Goal: Use online tool/utility: Utilize a website feature to perform a specific function

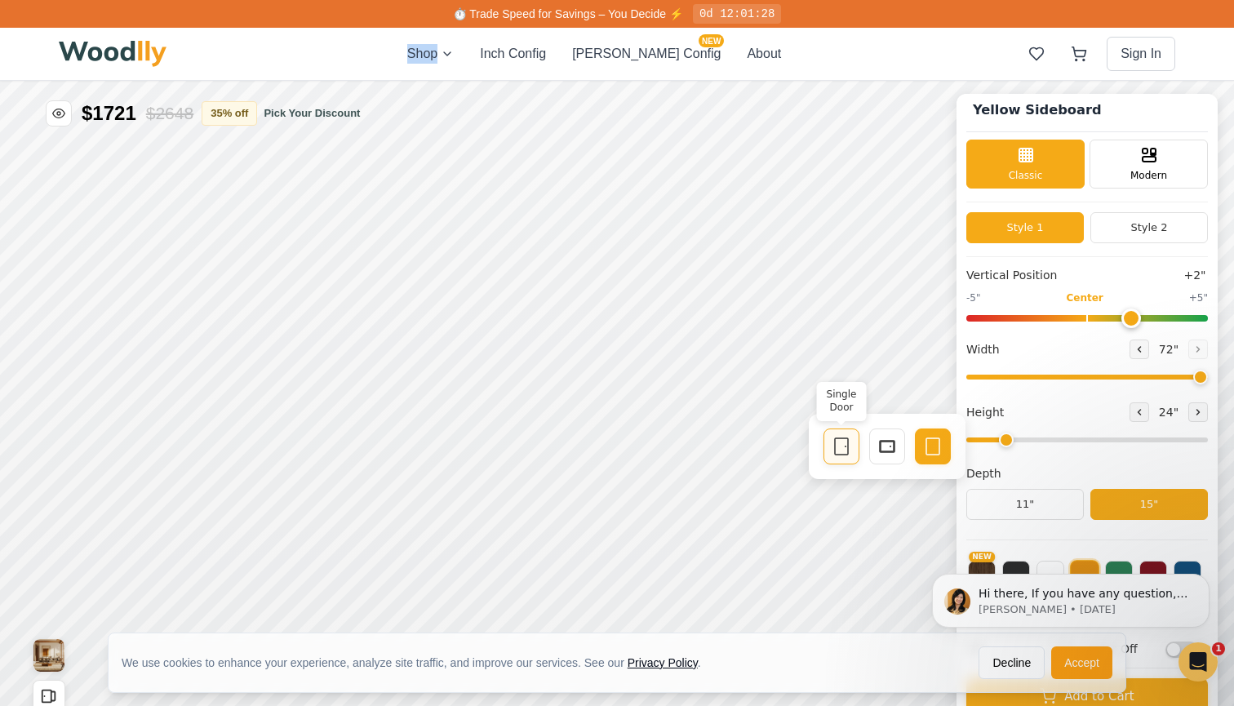
click at [833, 444] on icon at bounding box center [842, 447] width 20 height 20
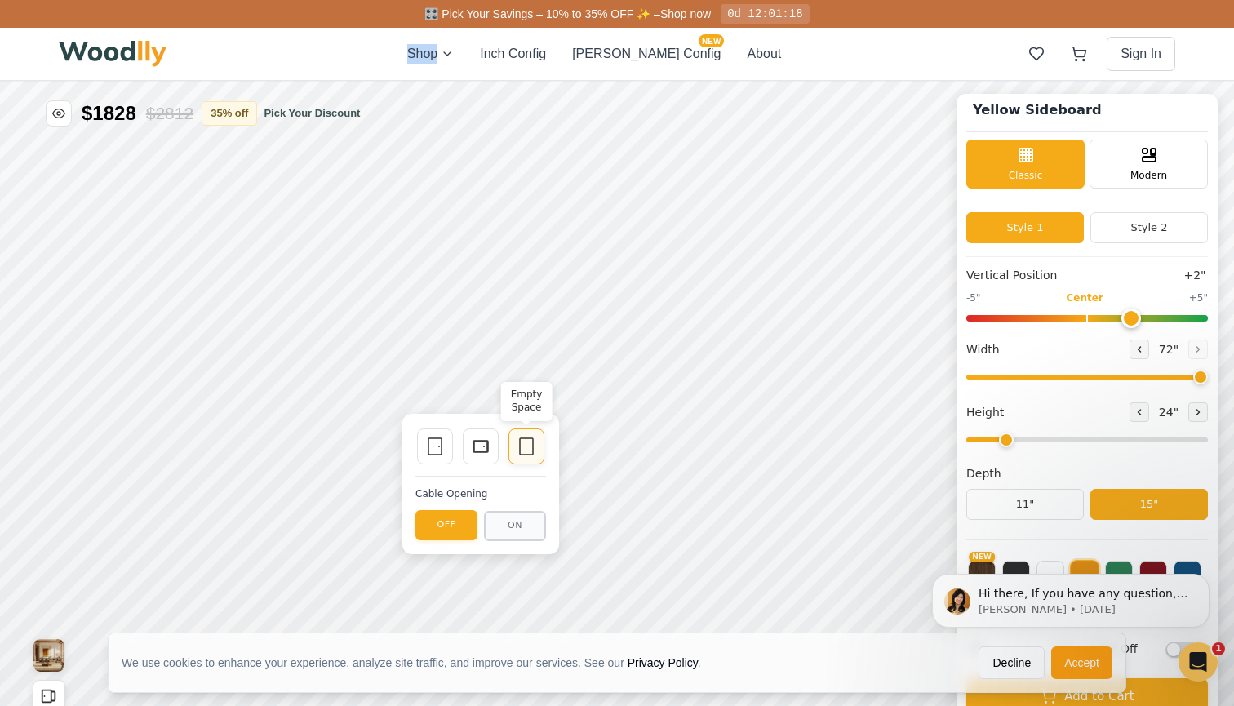
click at [522, 451] on icon at bounding box center [527, 447] width 20 height 20
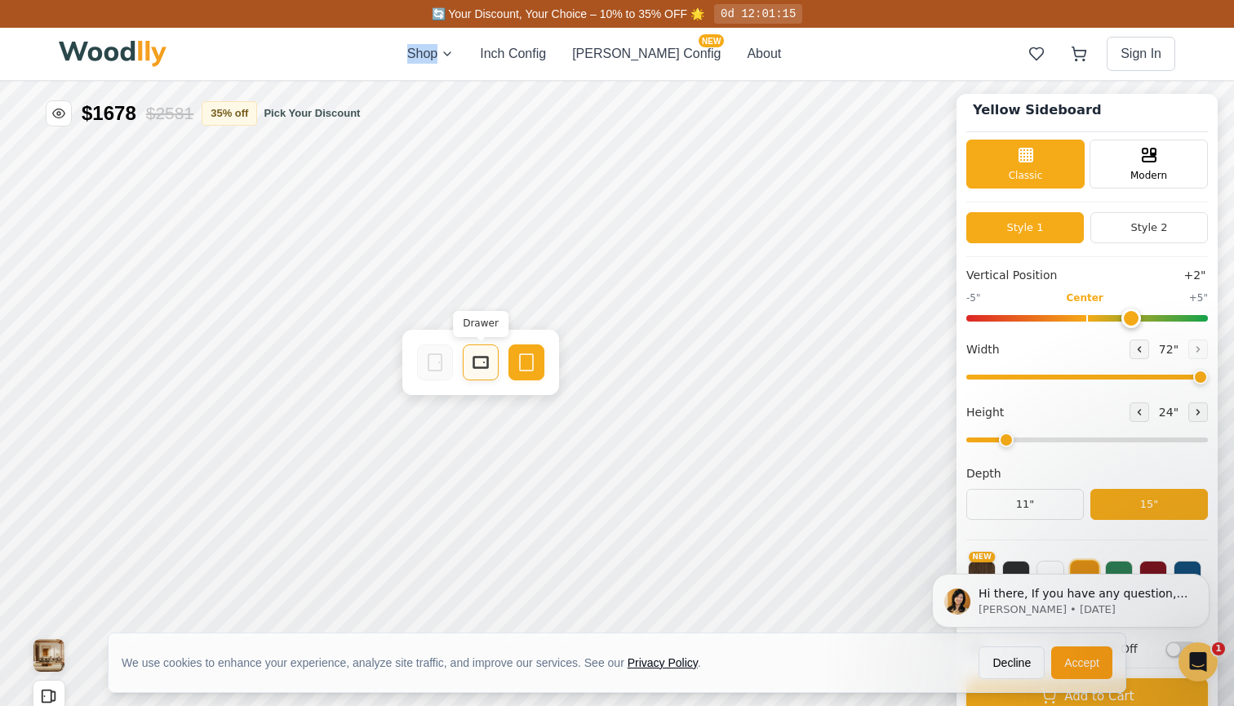
click at [479, 364] on icon at bounding box center [481, 363] width 20 height 20
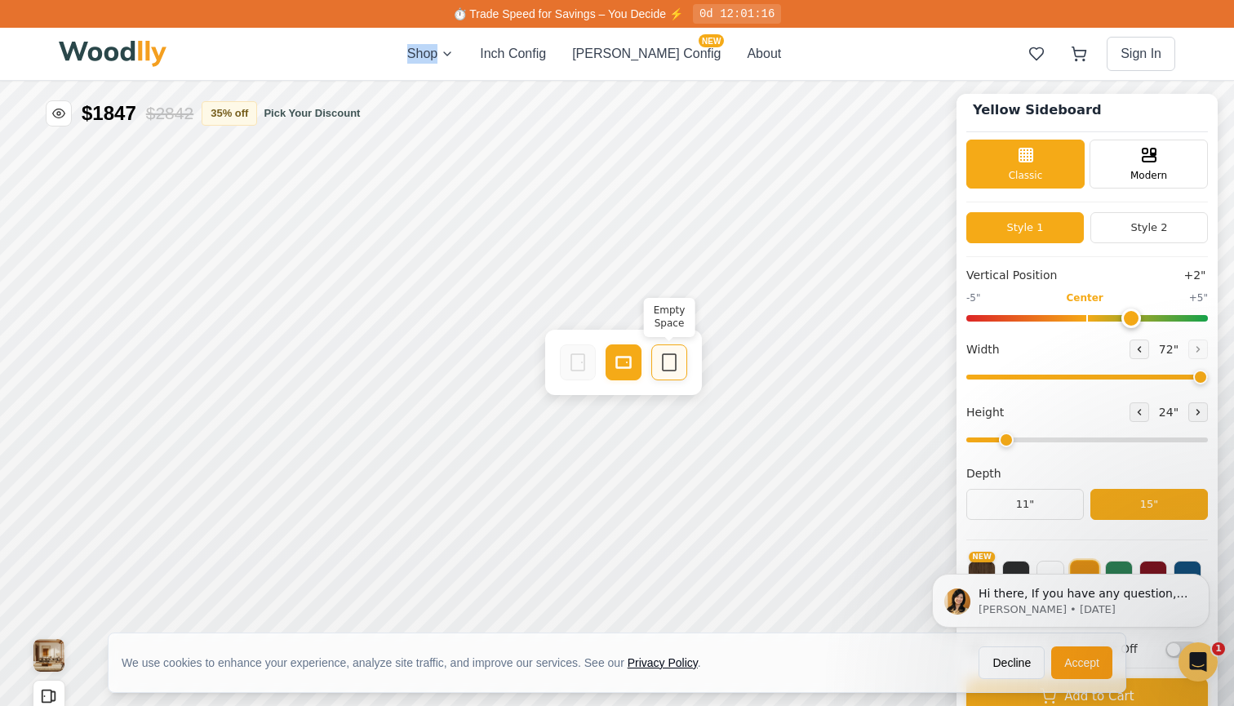
click at [663, 355] on rect at bounding box center [669, 362] width 13 height 16
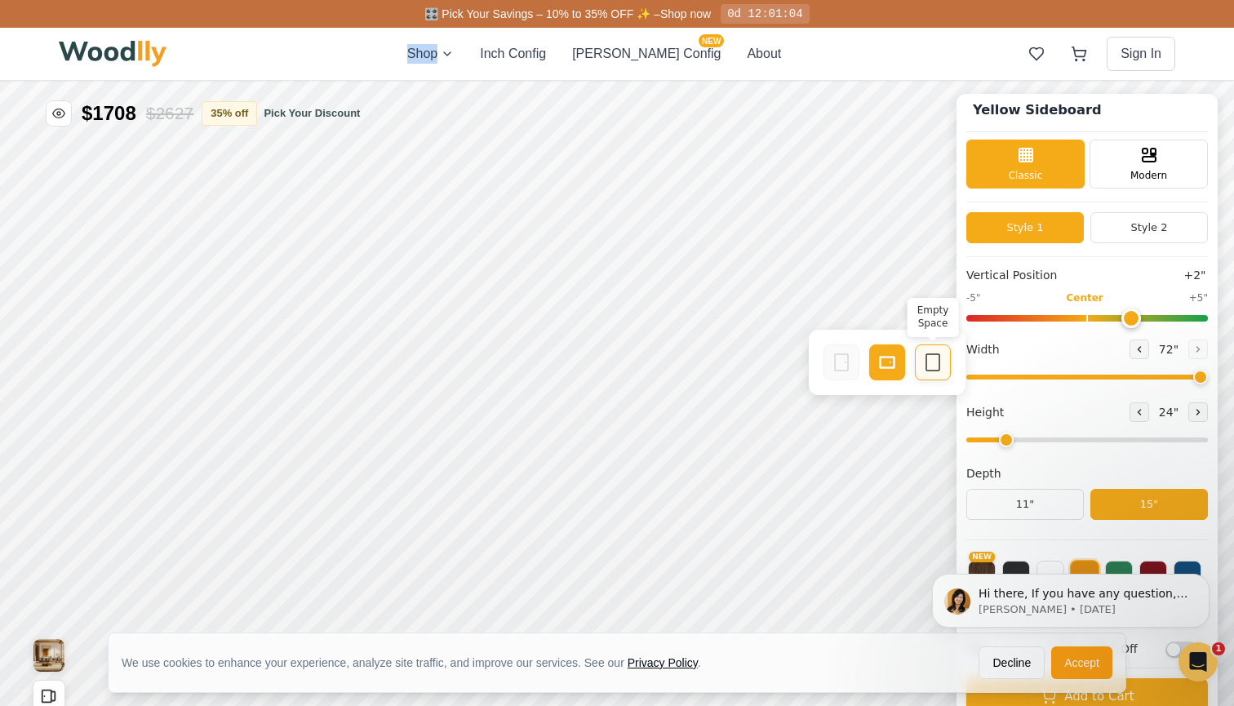
click at [940, 357] on rect at bounding box center [932, 362] width 13 height 16
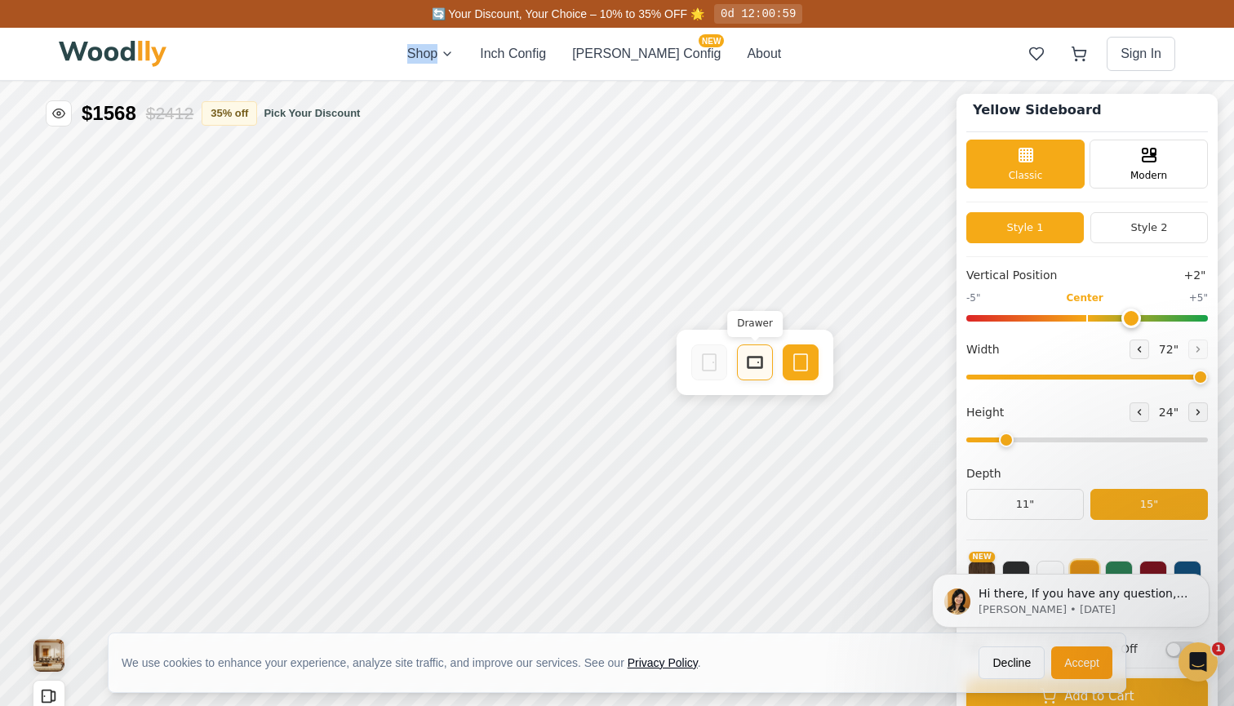
click at [746, 364] on icon at bounding box center [755, 363] width 20 height 20
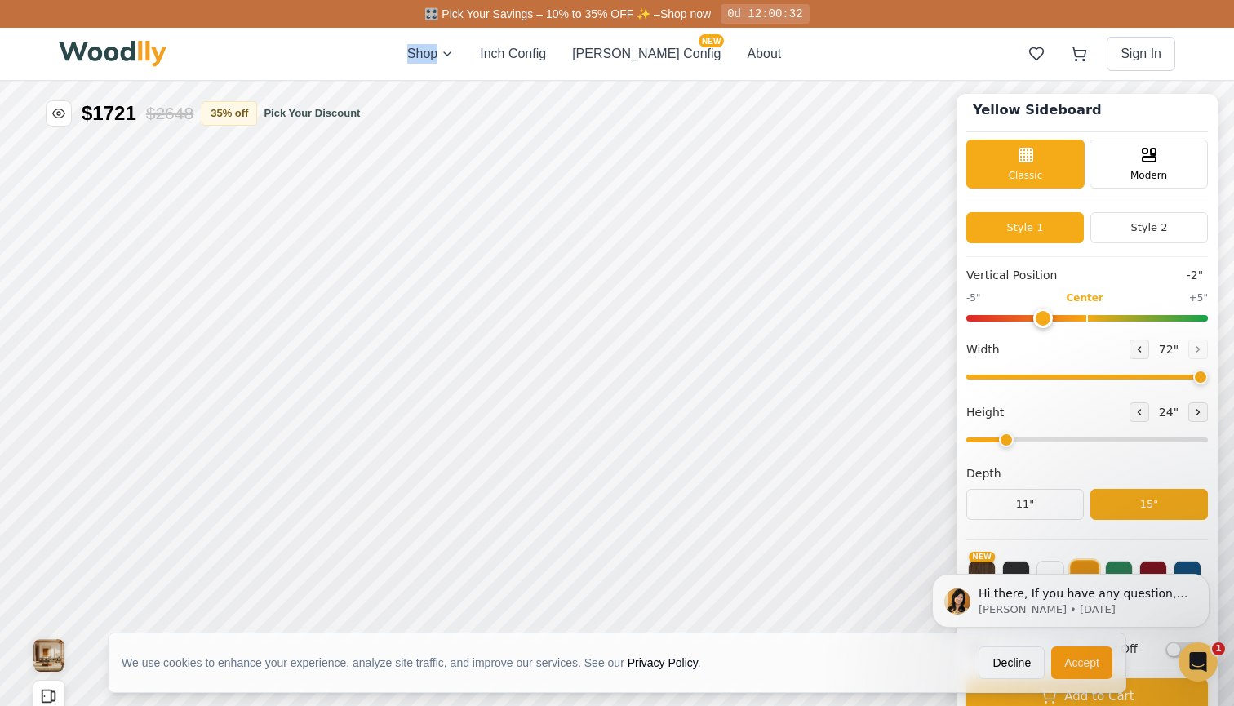
drag, startPoint x: 1126, startPoint y: 314, endPoint x: 1051, endPoint y: 338, distance: 78.7
click at [1051, 338] on div "Vertical Position -2" -5" Center +5" Width 72 " Height 24 " Depth 11" 15"" at bounding box center [1087, 403] width 242 height 273
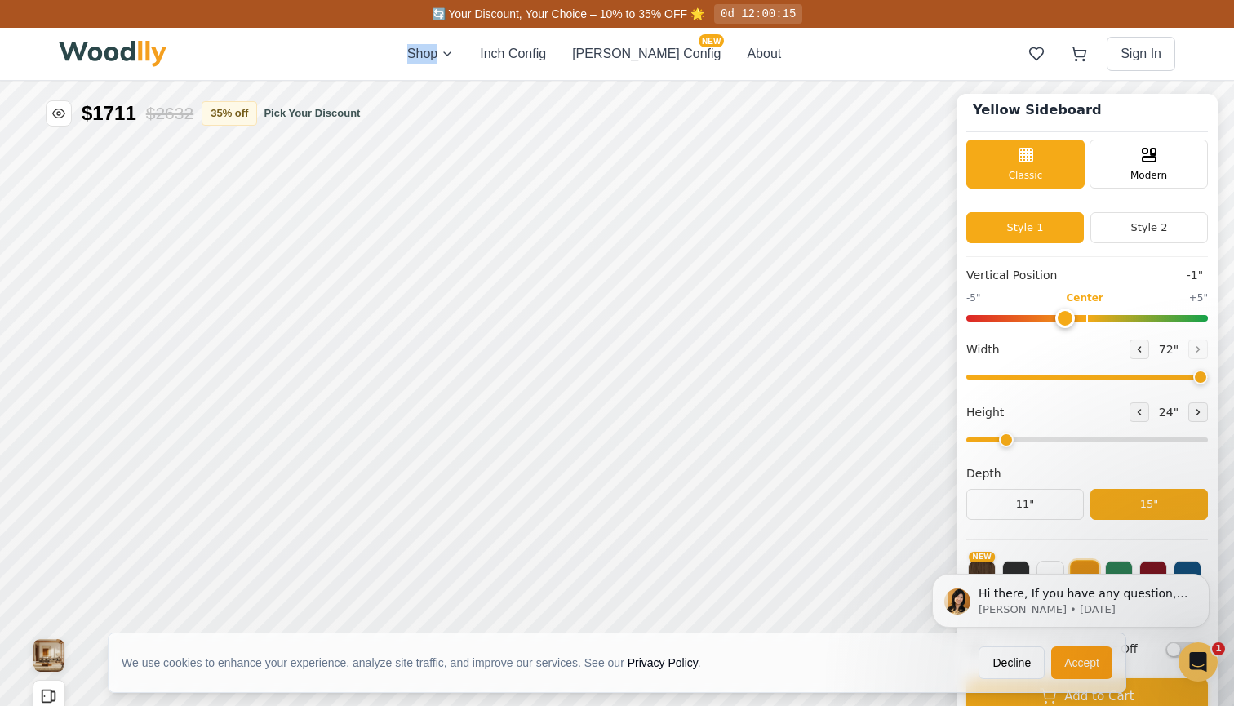
drag, startPoint x: 1039, startPoint y: 322, endPoint x: 1061, endPoint y: 328, distance: 22.8
click at [1061, 328] on div "Vertical Position -1" -5" Center +5" Width 72 " Height 24 " Depth 11" 15"" at bounding box center [1087, 403] width 242 height 273
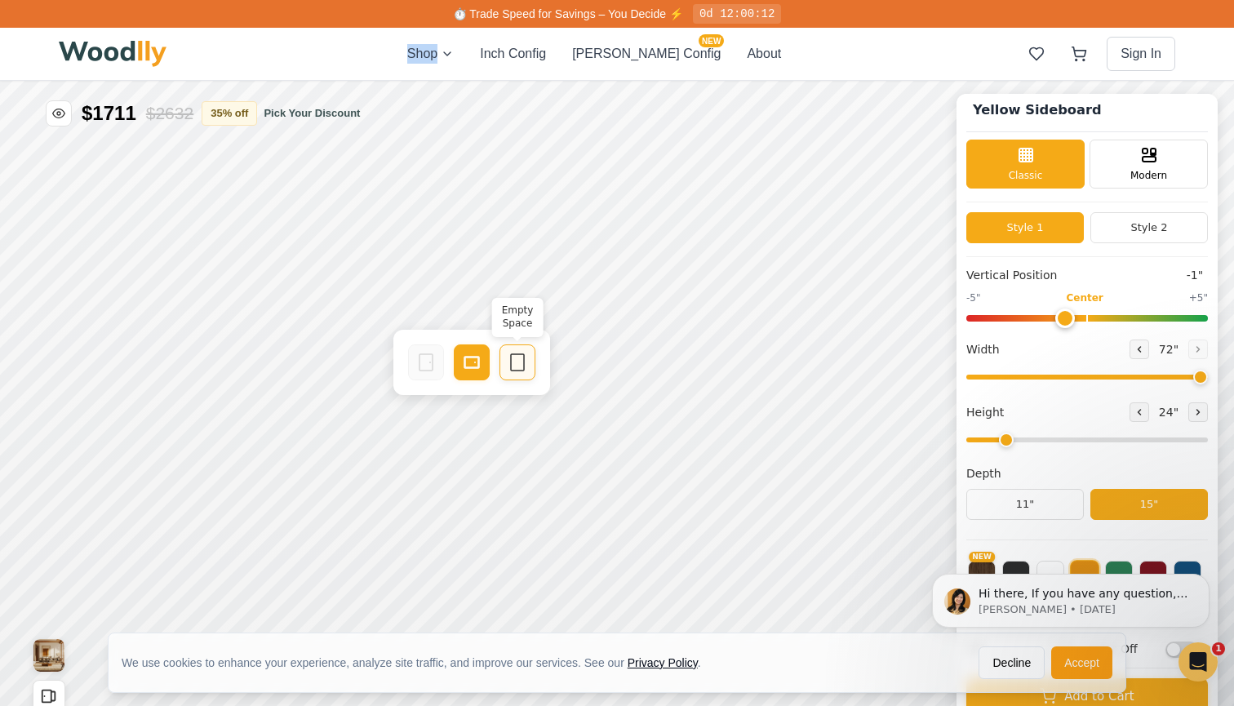
click at [516, 367] on icon at bounding box center [518, 363] width 20 height 20
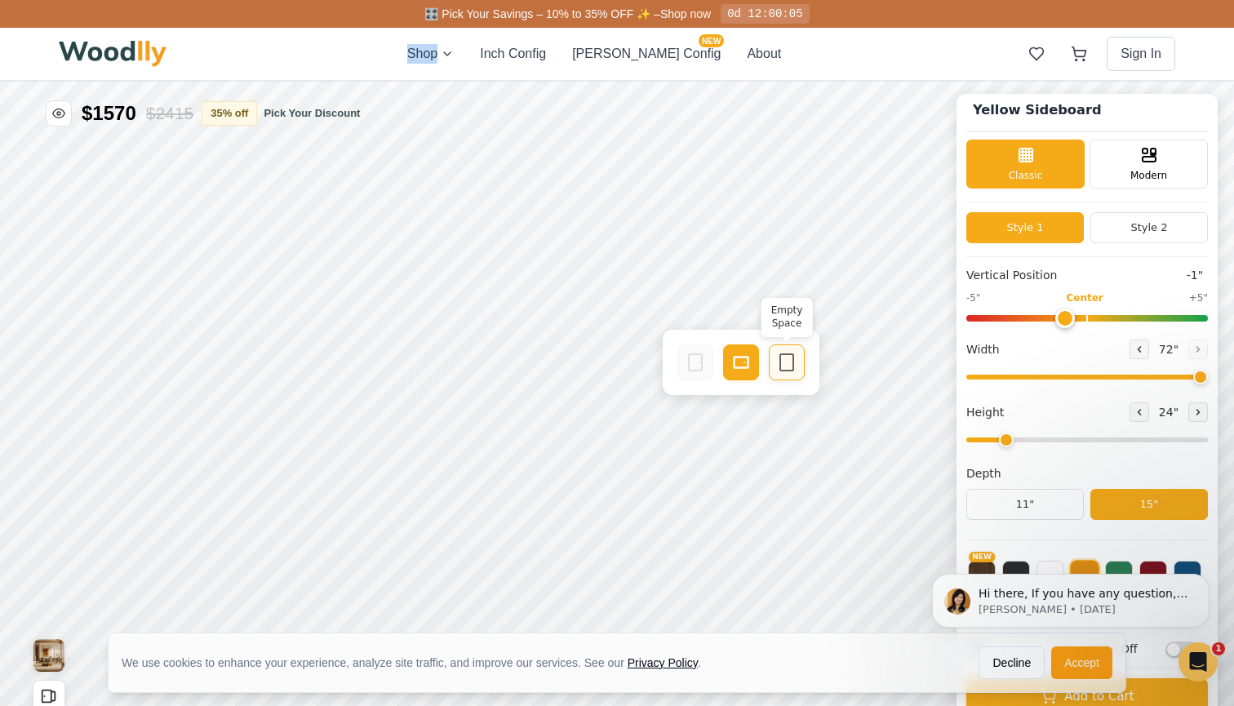
click at [780, 358] on icon at bounding box center [787, 363] width 20 height 20
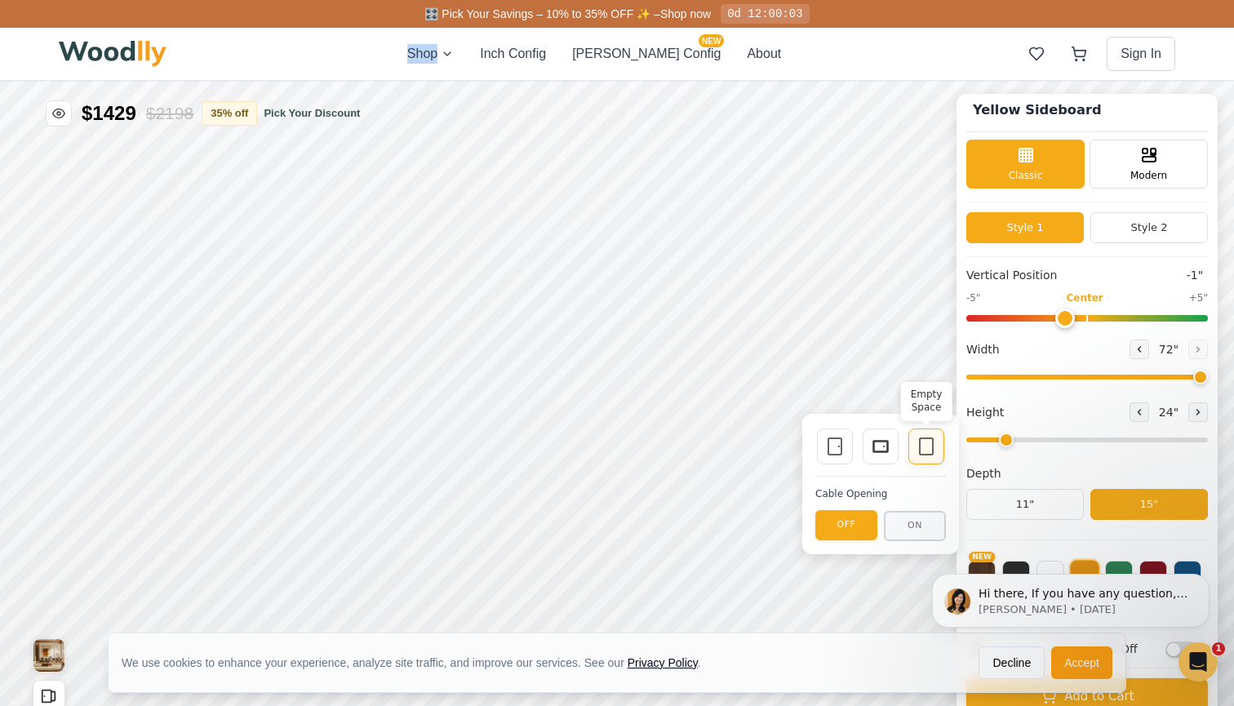
click at [926, 449] on icon at bounding box center [927, 447] width 20 height 20
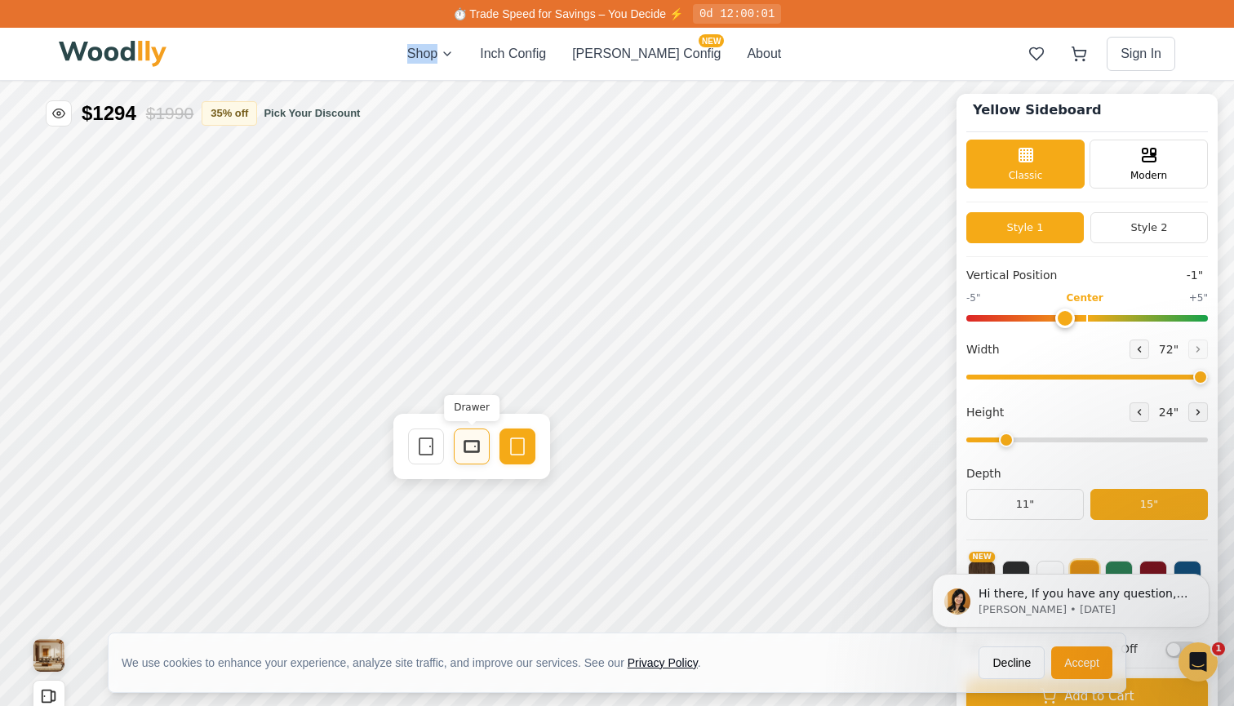
click at [469, 447] on icon at bounding box center [472, 447] width 20 height 20
click at [441, 449] on div "Single Door" at bounding box center [426, 447] width 36 height 36
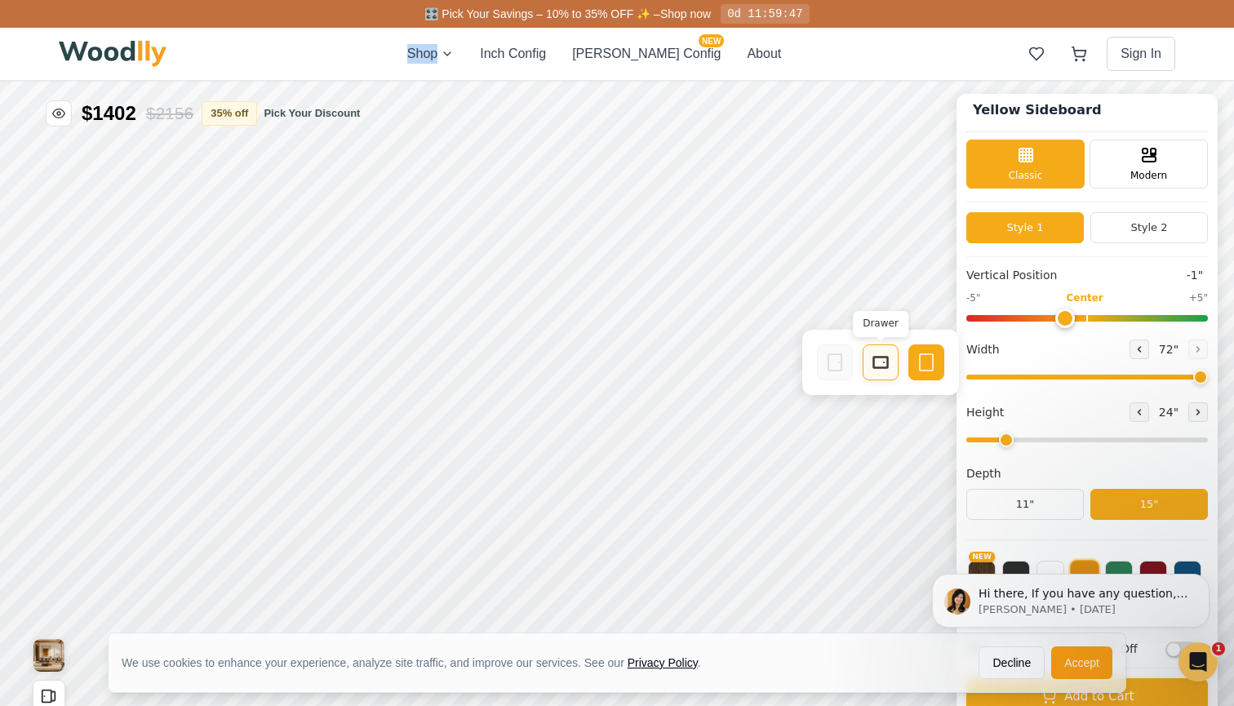
click at [878, 370] on icon at bounding box center [881, 363] width 20 height 20
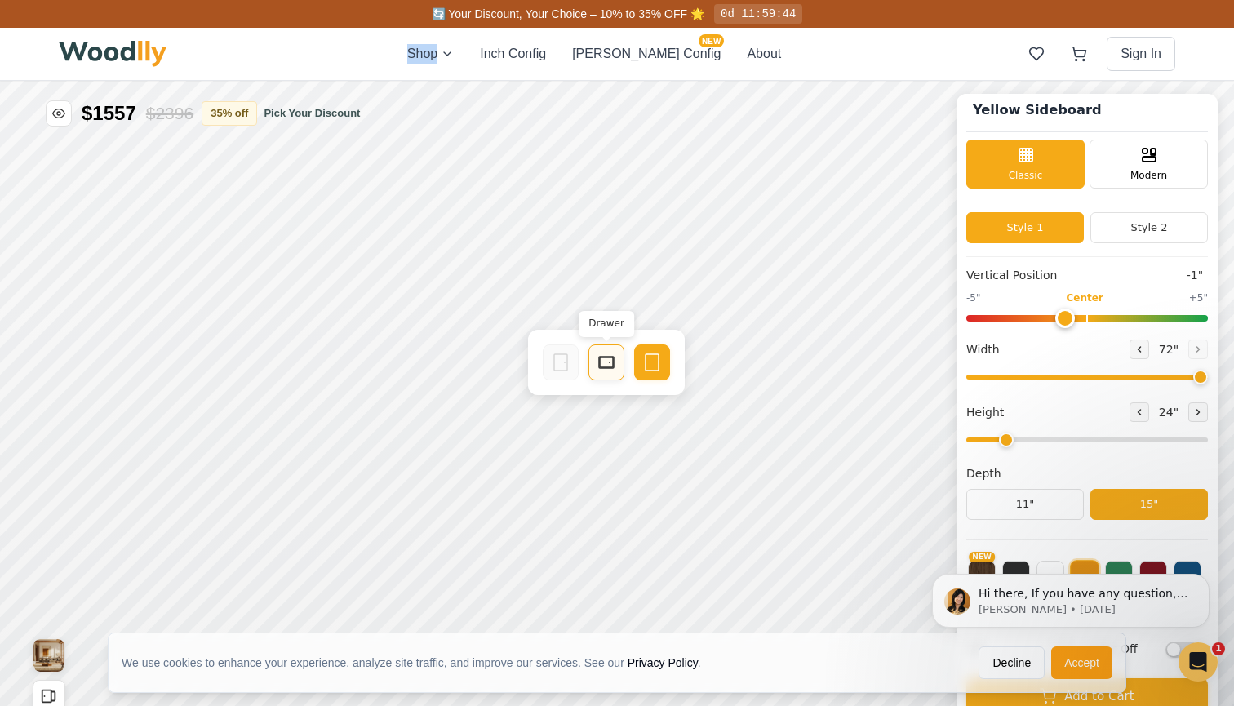
click at [611, 371] on icon at bounding box center [607, 363] width 20 height 20
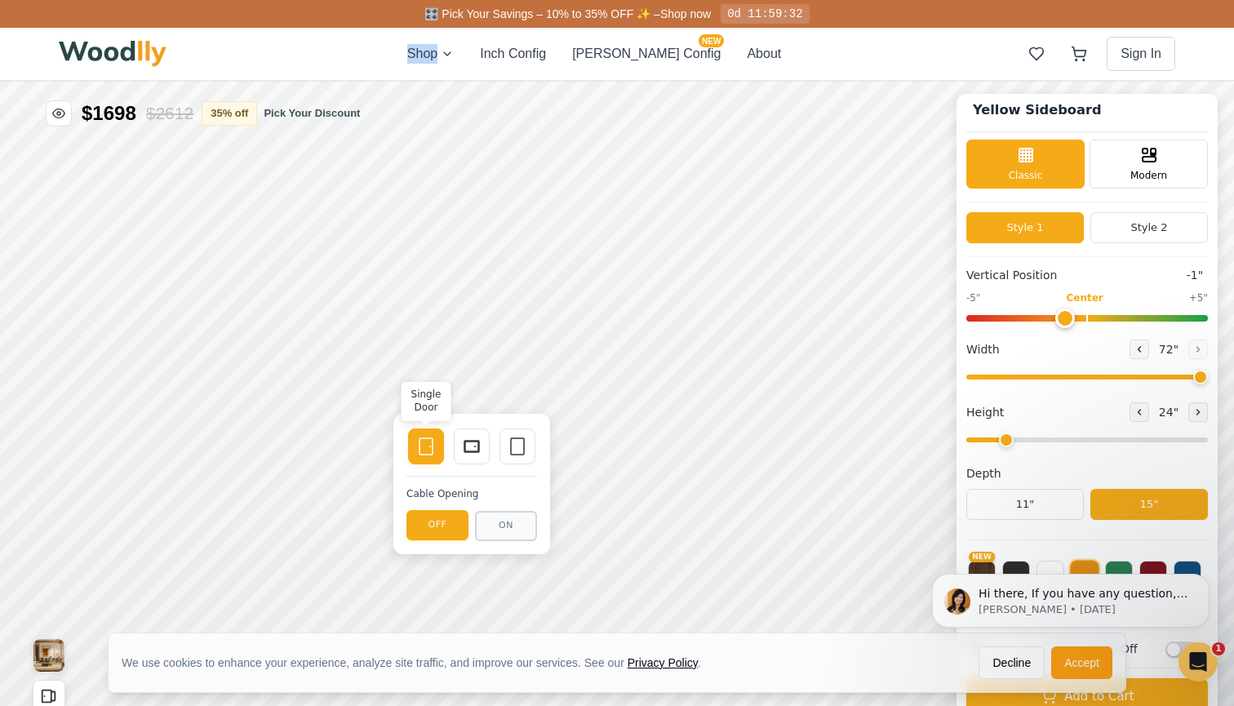
click at [431, 446] on icon at bounding box center [426, 447] width 20 height 20
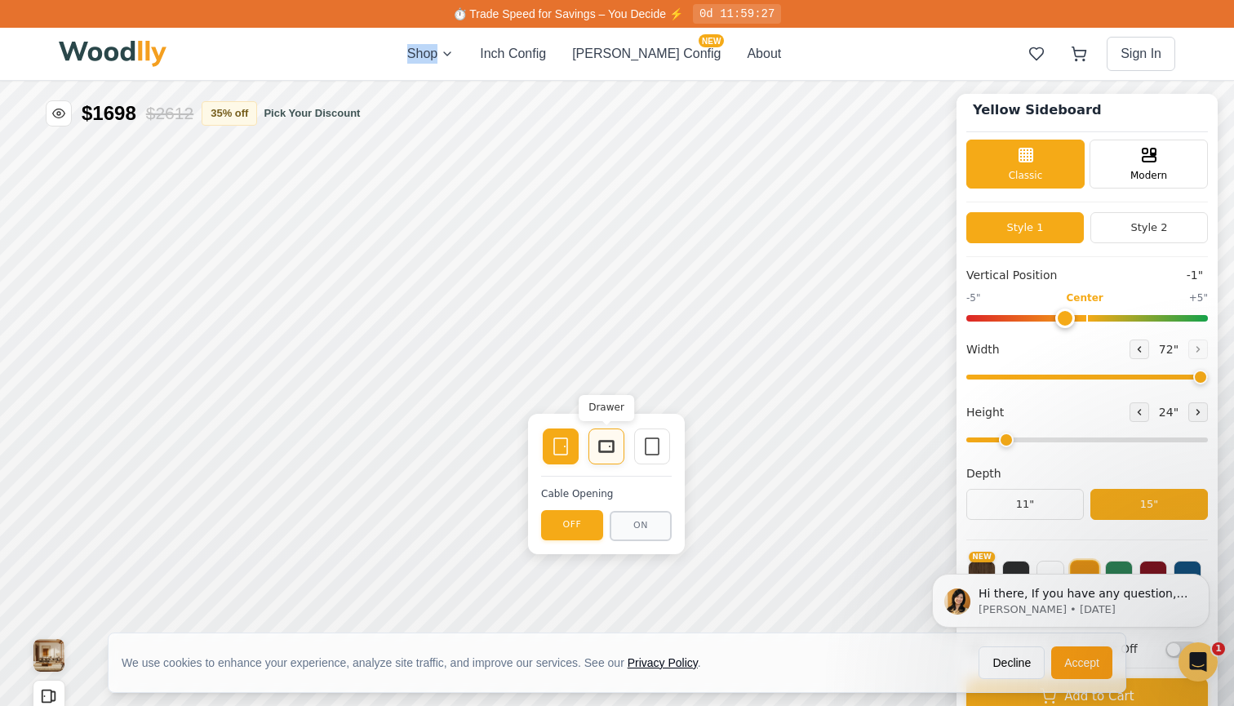
click at [600, 453] on icon at bounding box center [607, 447] width 20 height 20
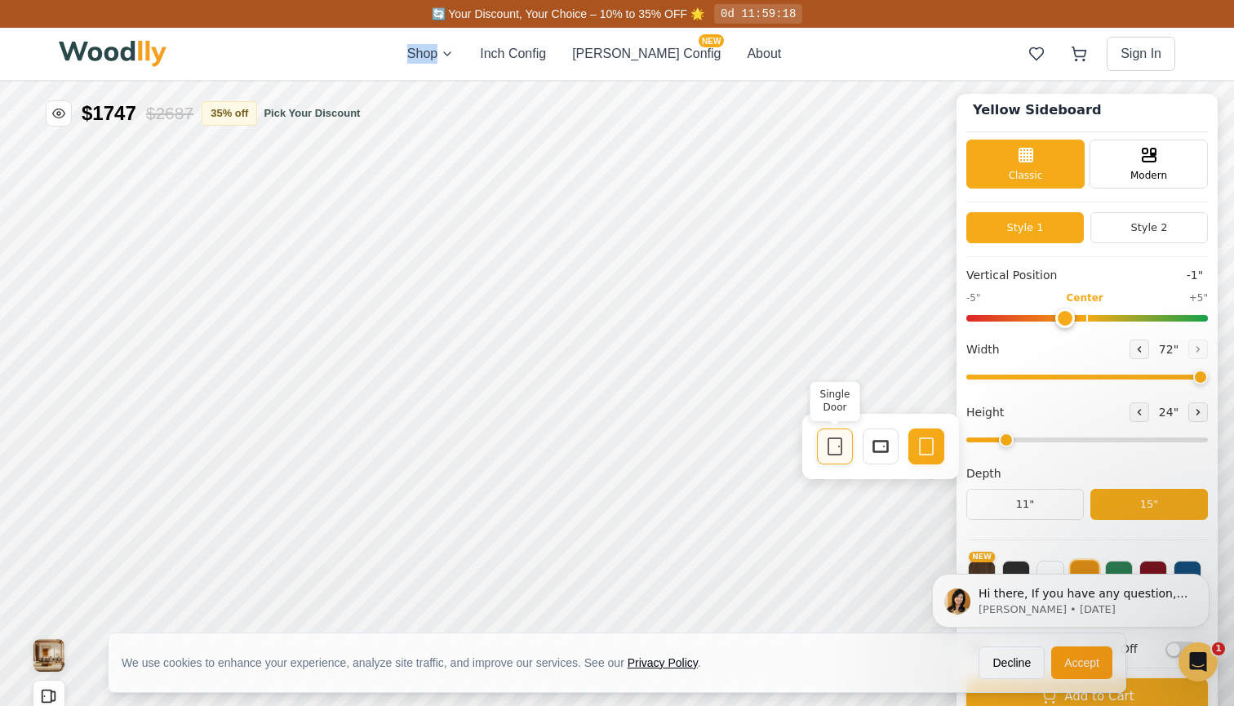
click at [829, 455] on div "Single Door" at bounding box center [835, 447] width 36 height 36
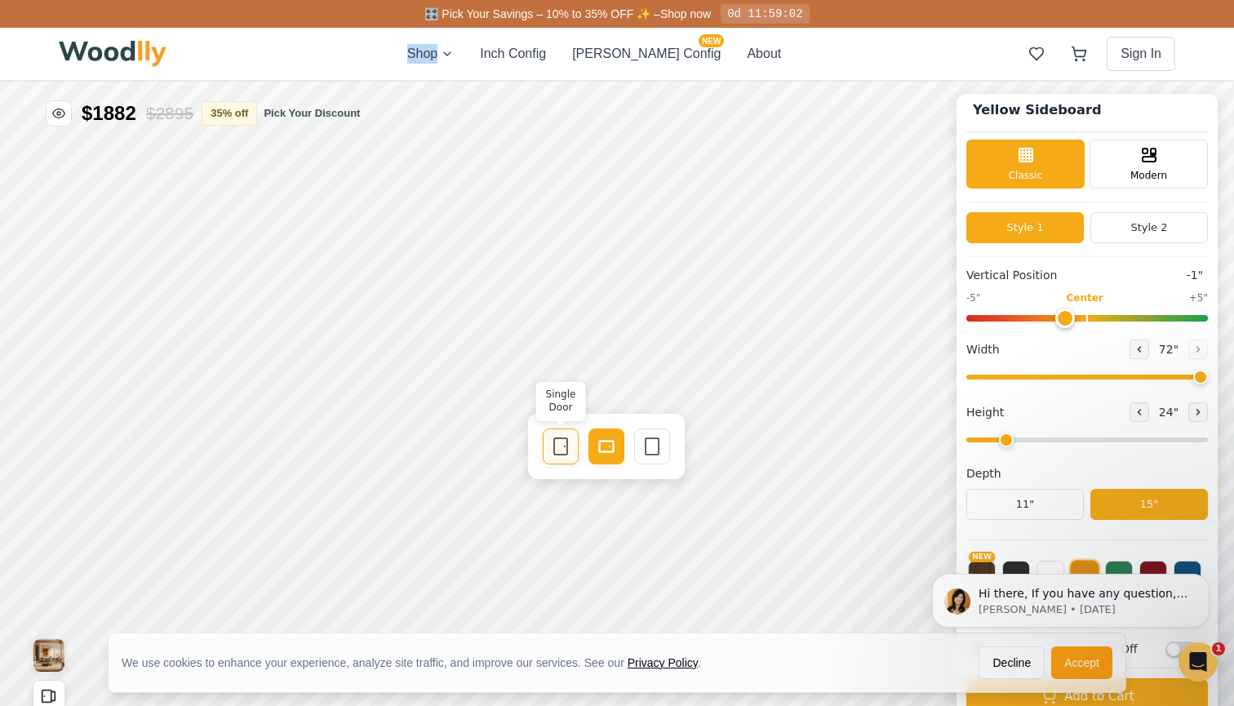
click at [566, 445] on icon at bounding box center [561, 447] width 20 height 20
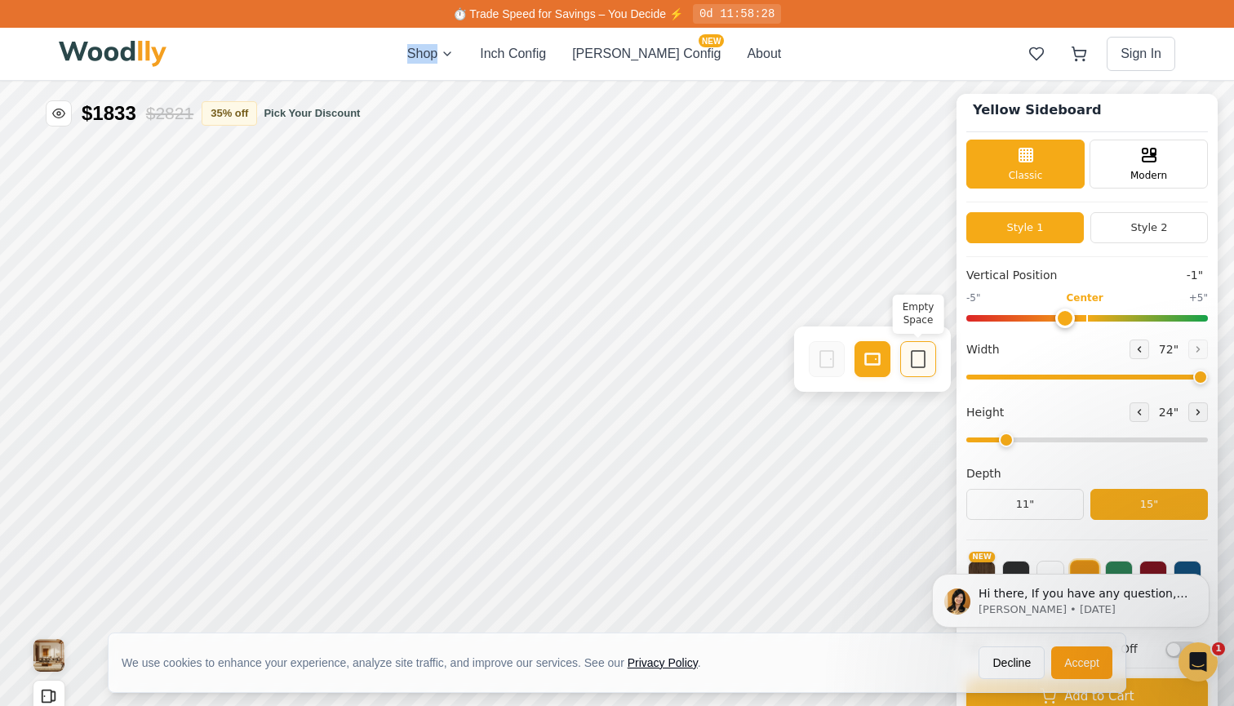
click at [904, 362] on div "Empty Space" at bounding box center [918, 359] width 36 height 36
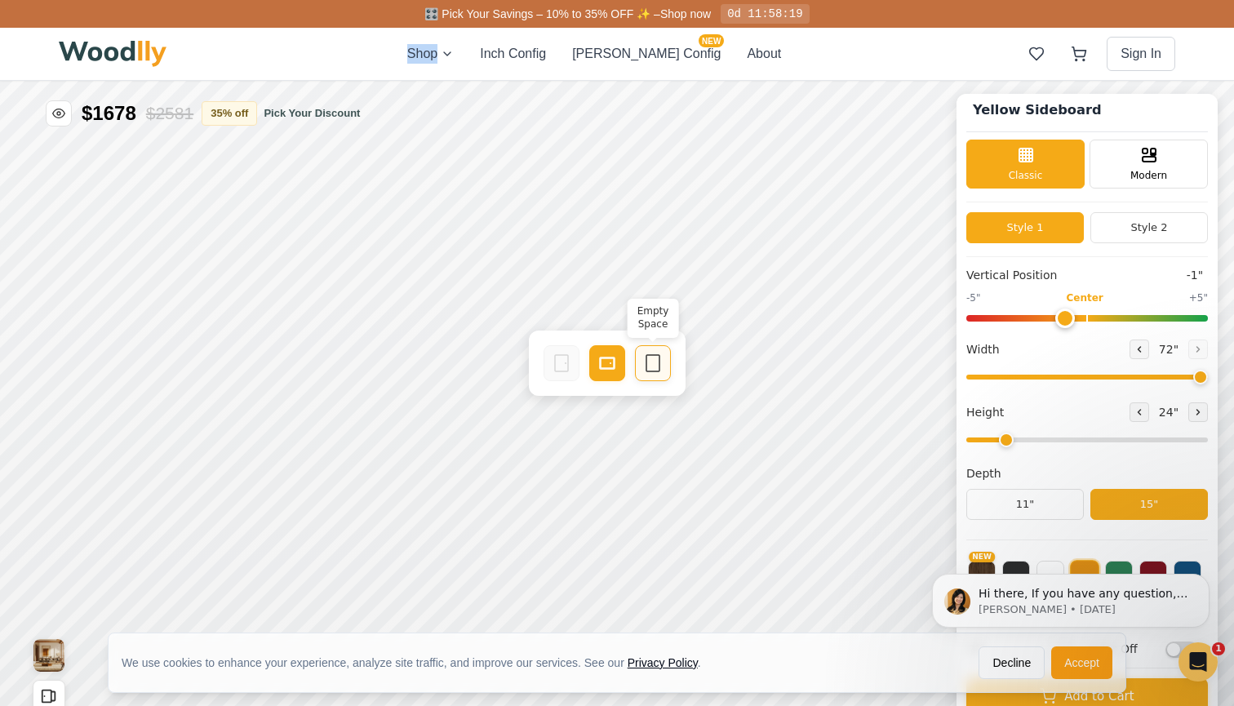
click at [656, 367] on icon at bounding box center [653, 363] width 20 height 20
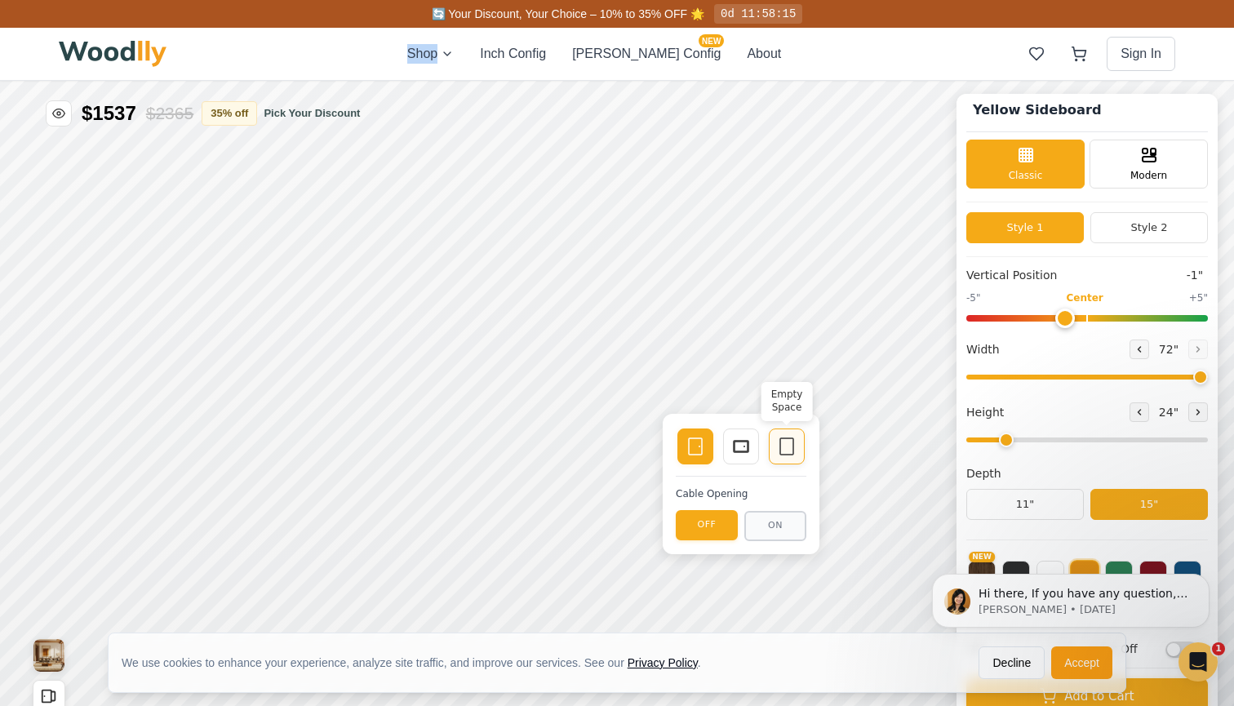
click at [792, 440] on icon at bounding box center [787, 447] width 20 height 20
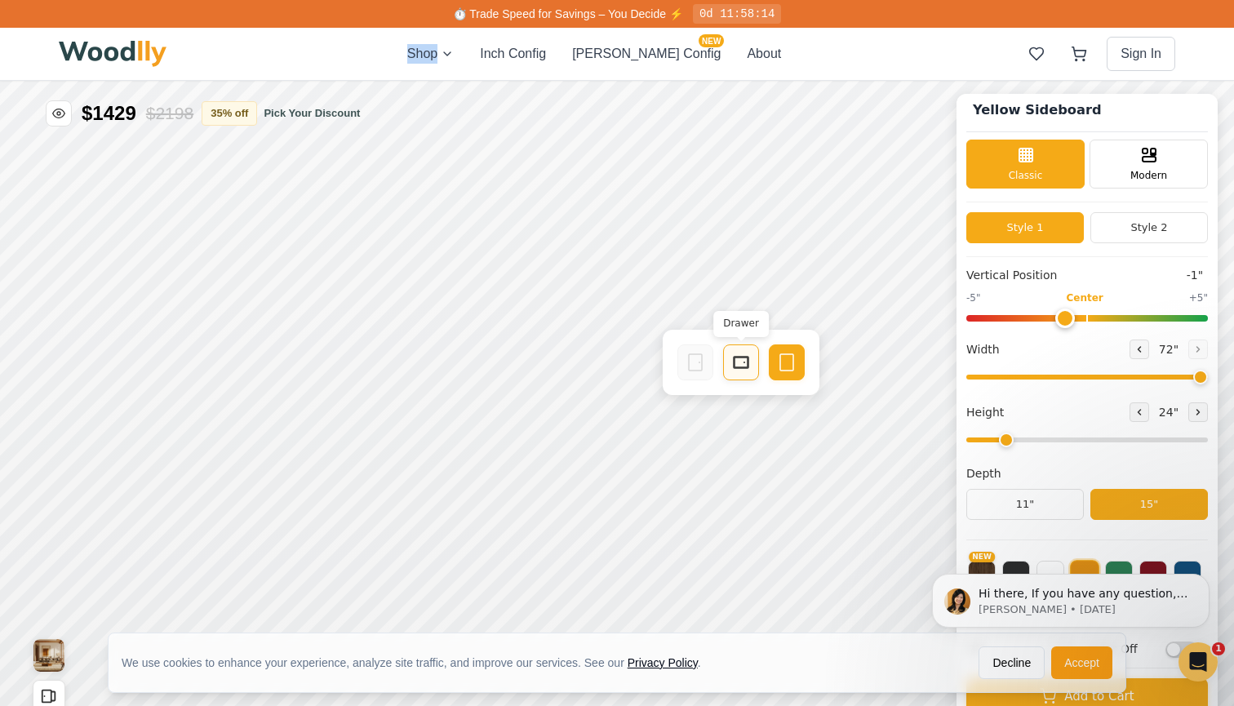
click at [752, 366] on div "Drawer" at bounding box center [741, 362] width 36 height 36
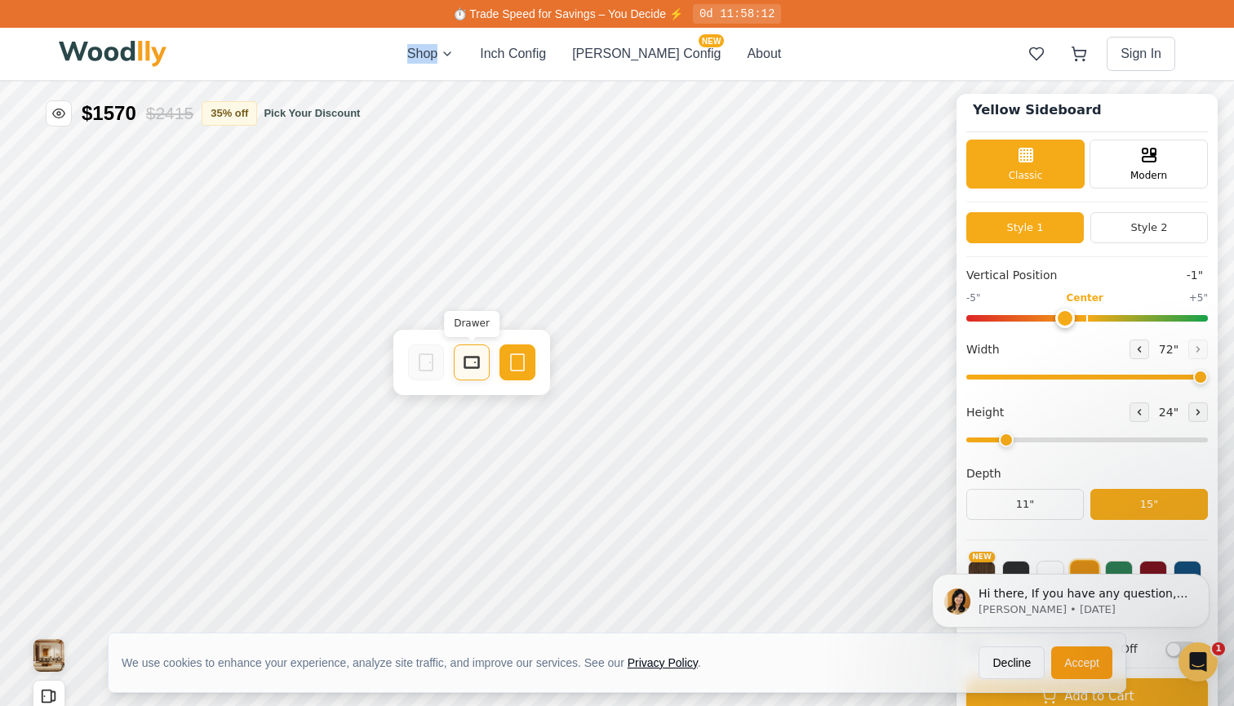
click at [482, 361] on div "Drawer" at bounding box center [472, 362] width 36 height 36
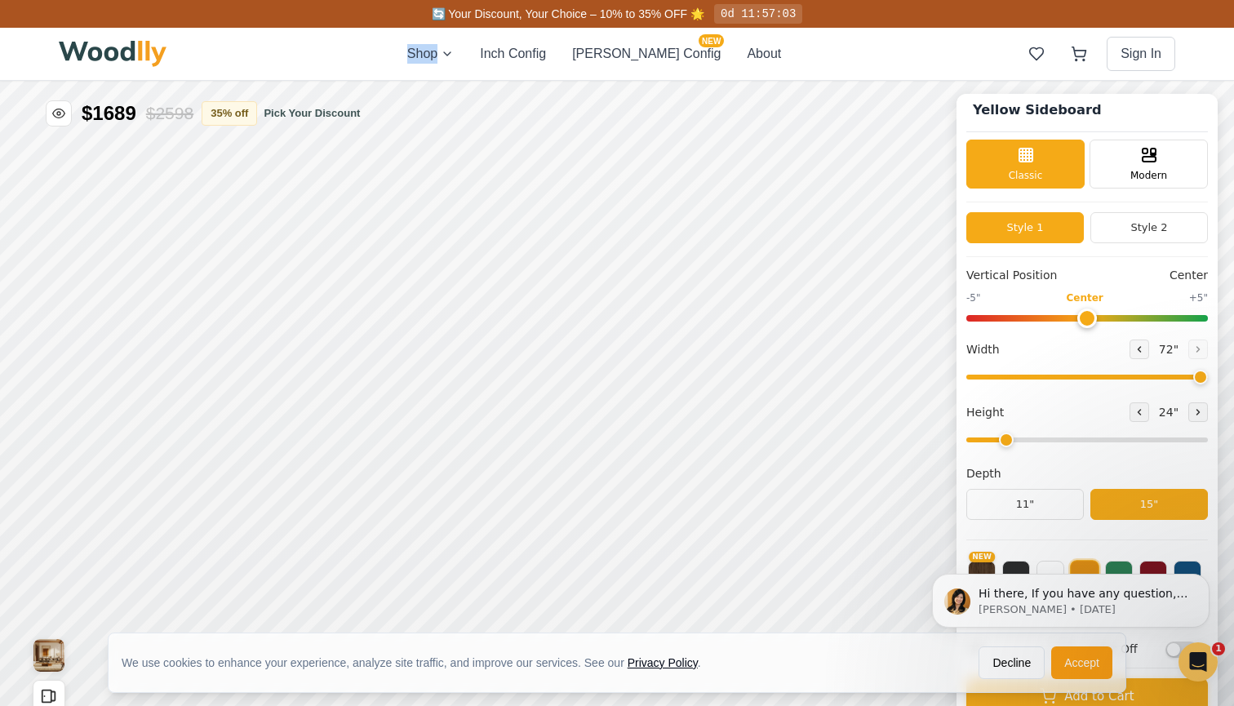
drag, startPoint x: 1063, startPoint y: 318, endPoint x: 1091, endPoint y: 318, distance: 27.8
click at [1091, 318] on input "range" at bounding box center [1087, 318] width 242 height 7
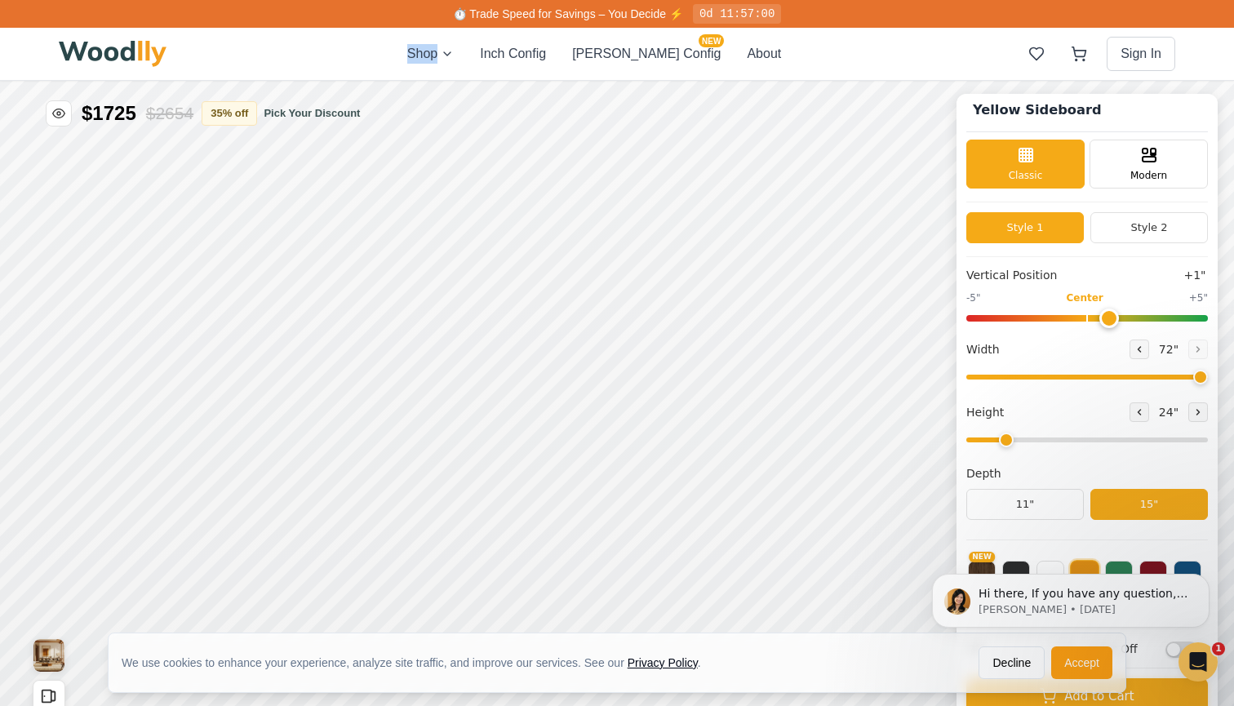
click at [1101, 319] on input "range" at bounding box center [1087, 318] width 242 height 7
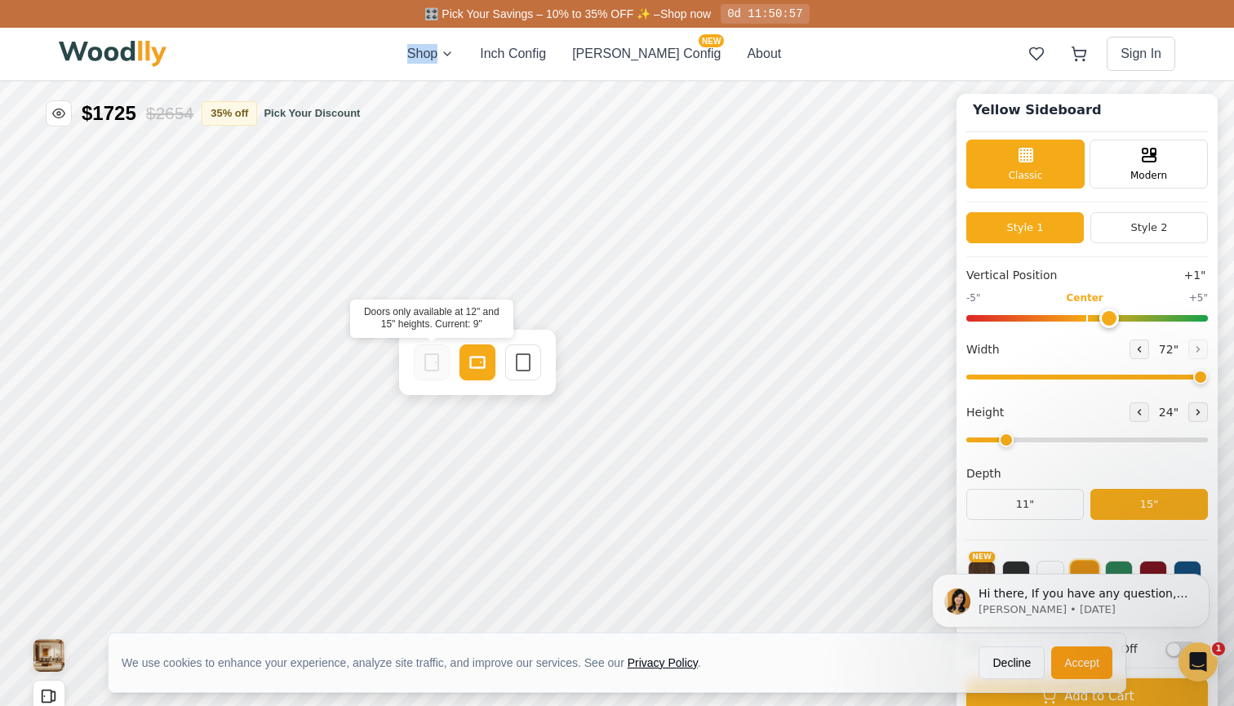
click at [425, 363] on rect at bounding box center [431, 362] width 13 height 16
click at [535, 360] on div "Empty Space" at bounding box center [523, 362] width 36 height 36
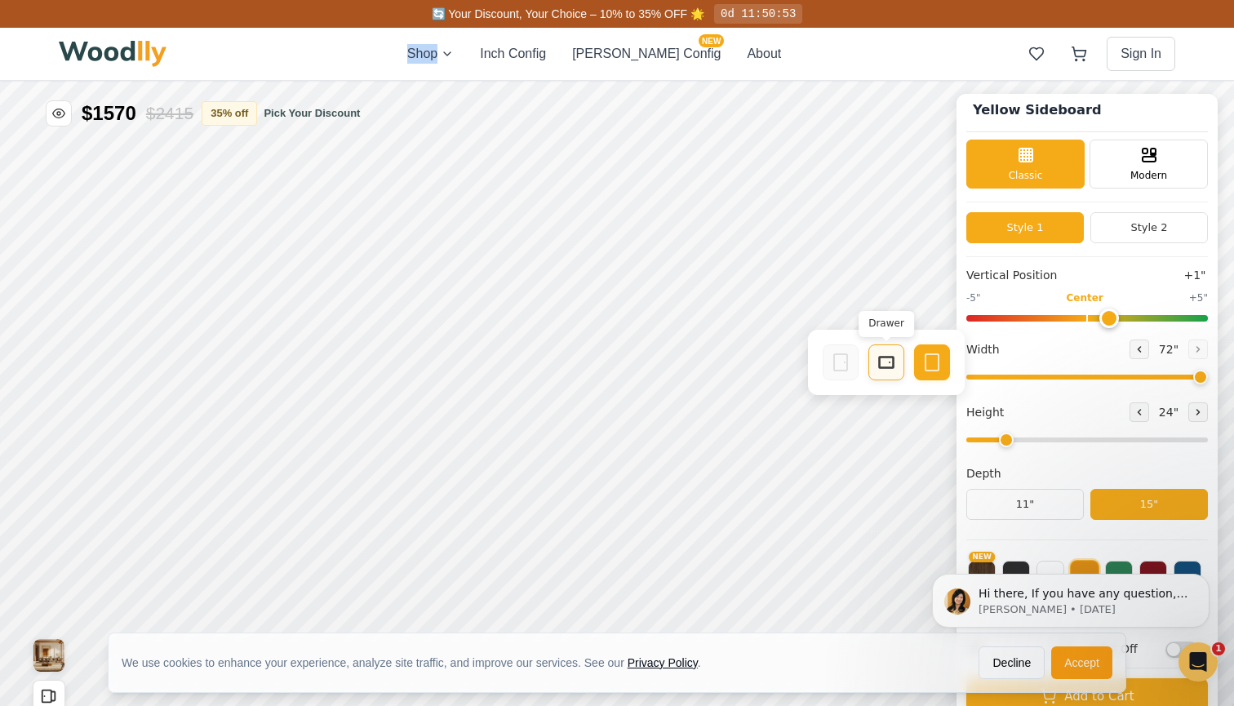
click at [874, 359] on div "Drawer" at bounding box center [887, 362] width 36 height 36
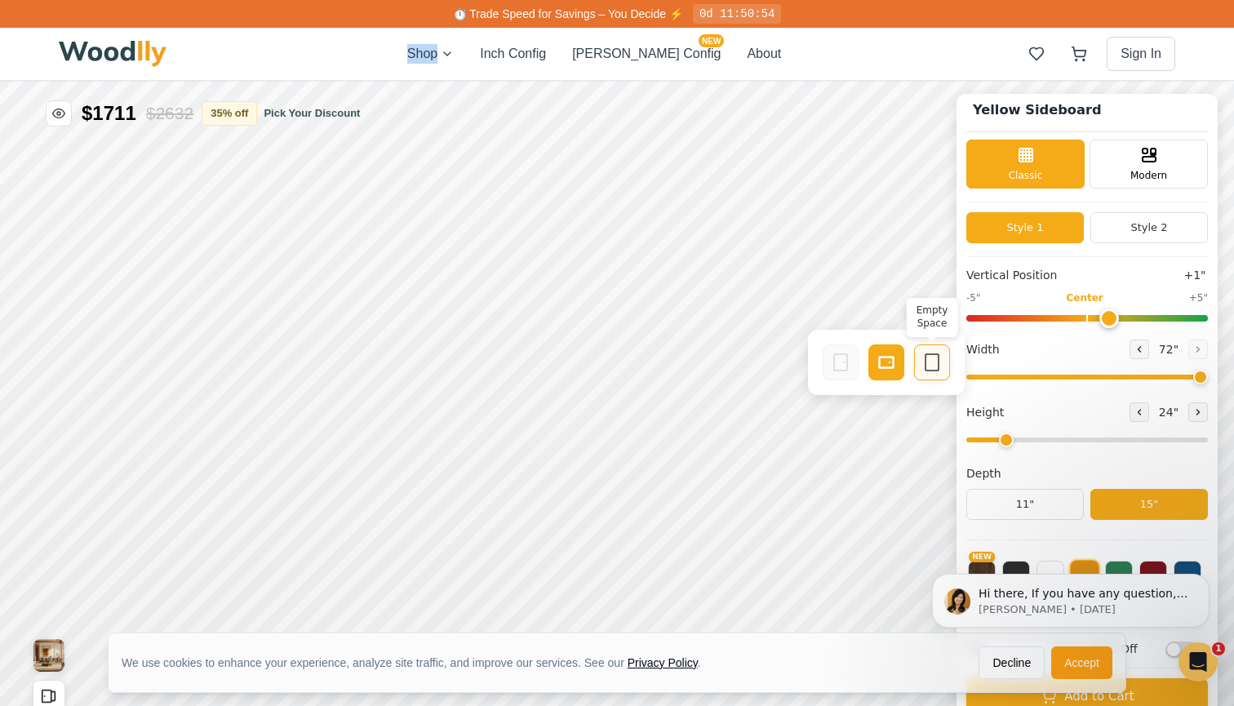
click at [924, 371] on icon at bounding box center [932, 363] width 20 height 20
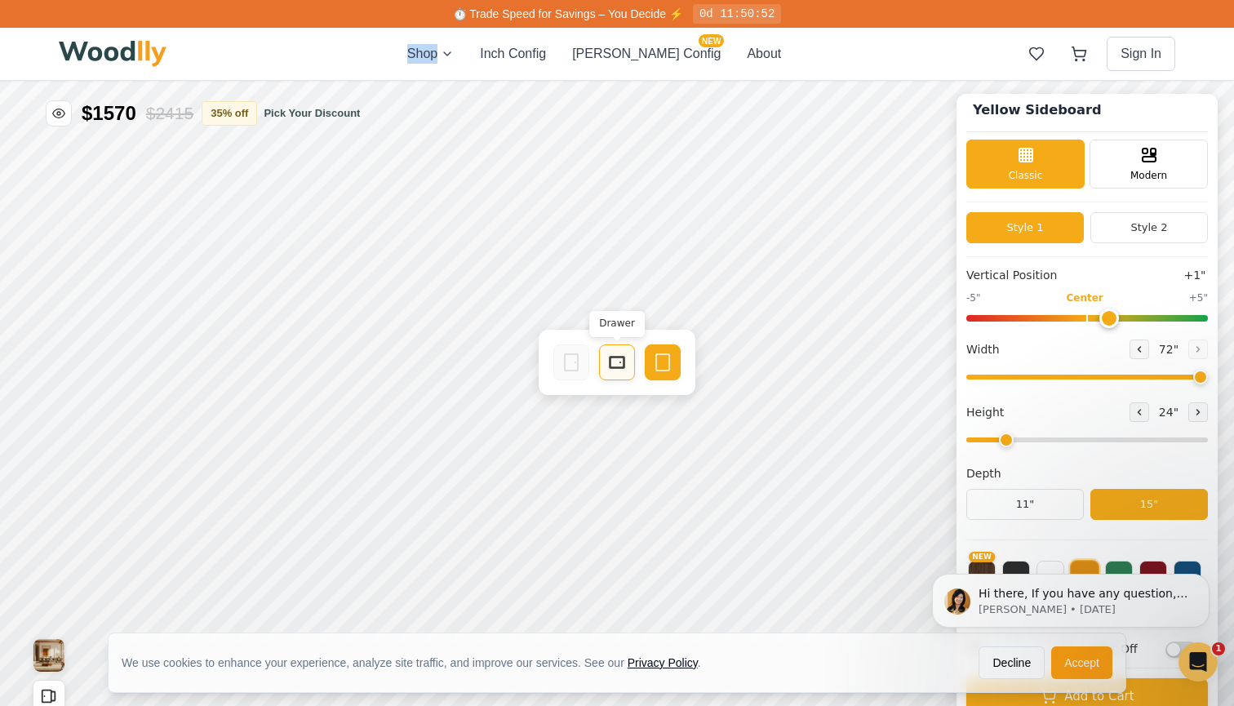
click at [620, 358] on icon at bounding box center [617, 363] width 20 height 20
click at [653, 364] on div "Empty Space" at bounding box center [663, 362] width 36 height 36
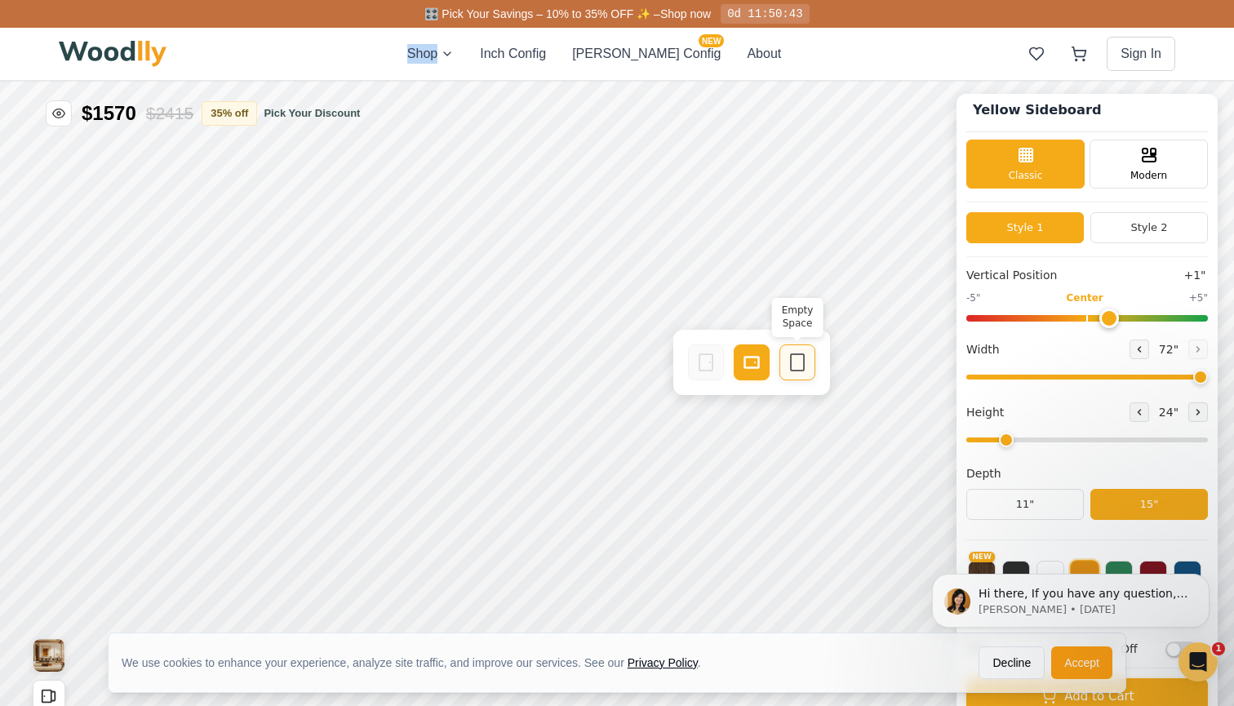
click at [784, 359] on div "Empty Space" at bounding box center [798, 362] width 36 height 36
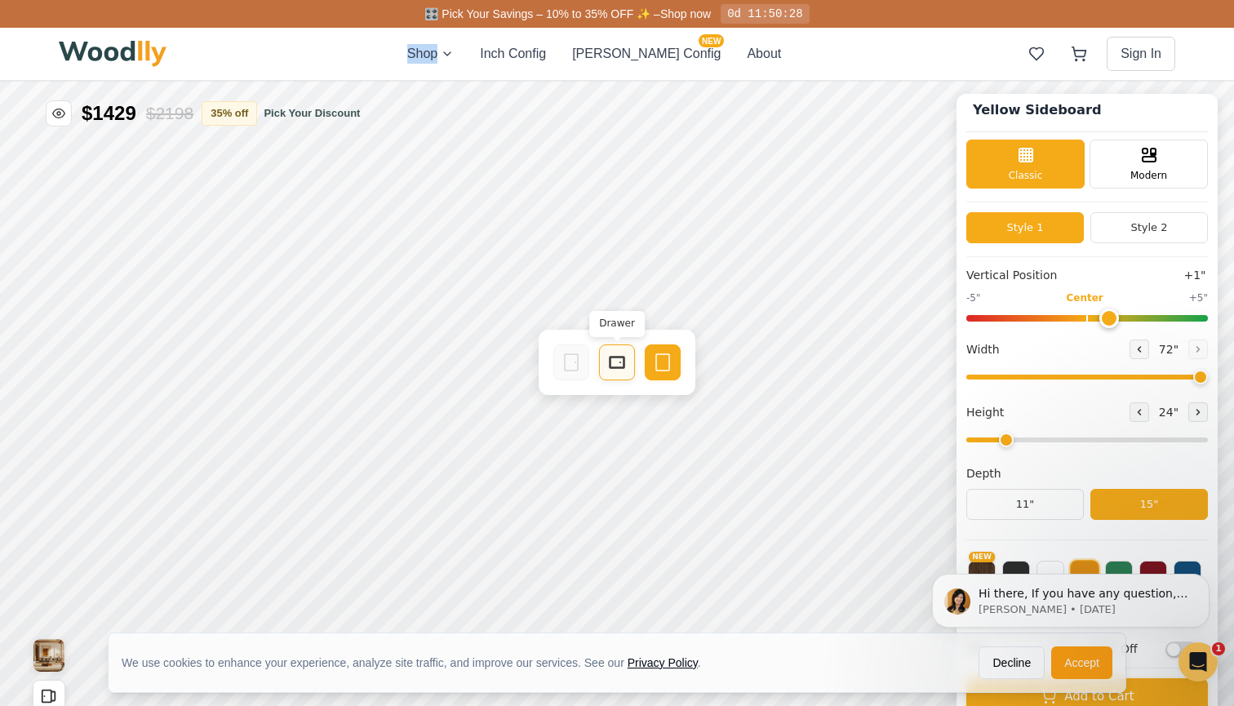
click at [623, 361] on icon at bounding box center [617, 363] width 20 height 20
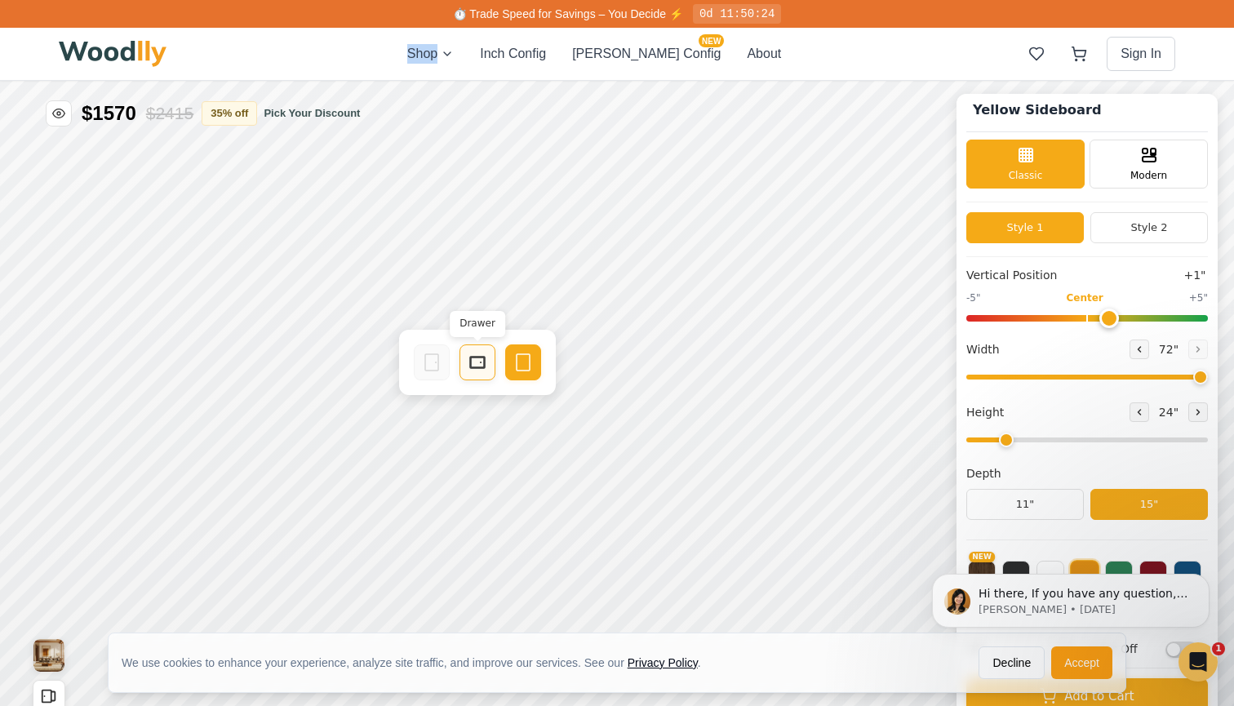
click at [467, 363] on div "Drawer" at bounding box center [478, 362] width 36 height 36
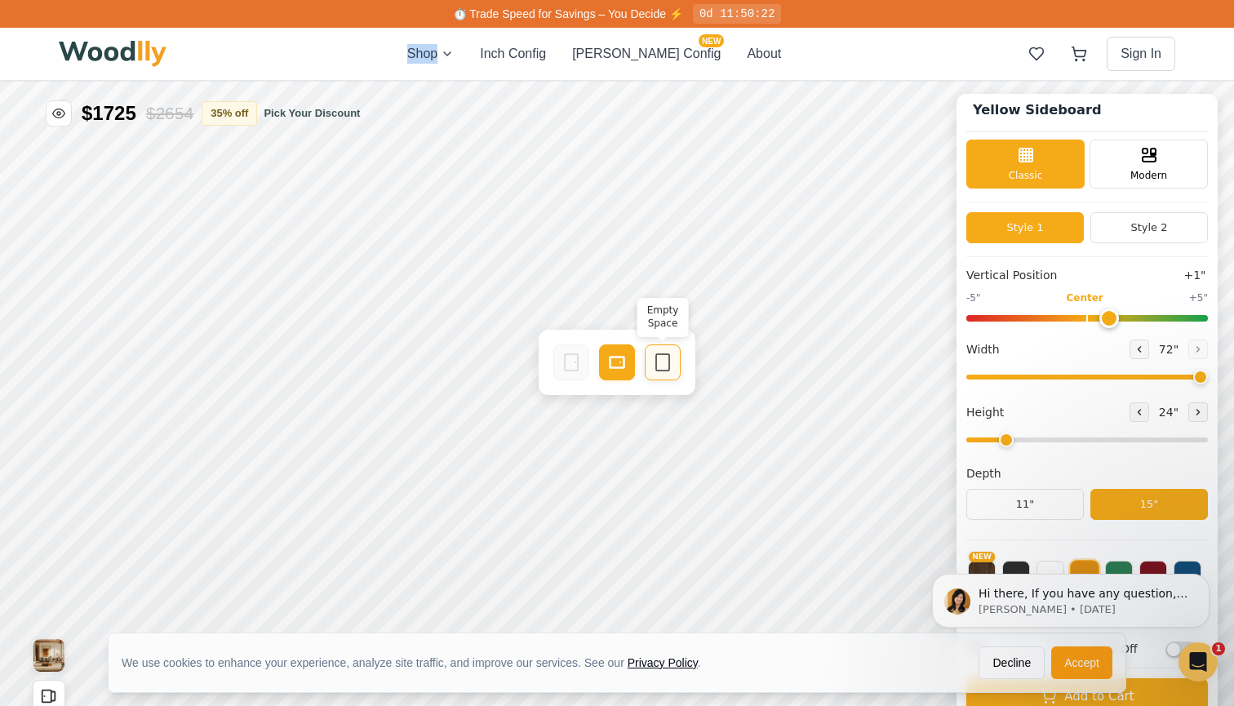
click at [666, 359] on icon at bounding box center [663, 363] width 20 height 20
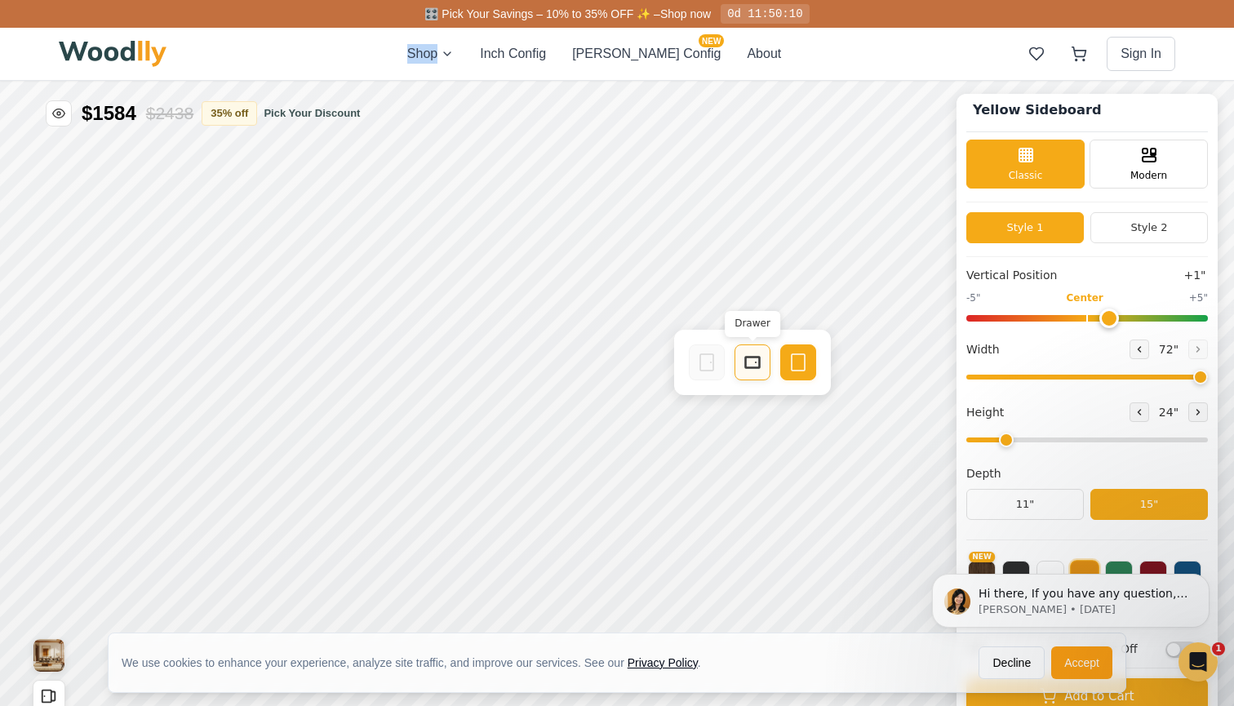
click at [736, 366] on div "Drawer" at bounding box center [753, 362] width 36 height 36
drag, startPoint x: 1103, startPoint y: 315, endPoint x: 1124, endPoint y: 313, distance: 21.3
click at [1124, 315] on input "range" at bounding box center [1087, 318] width 242 height 7
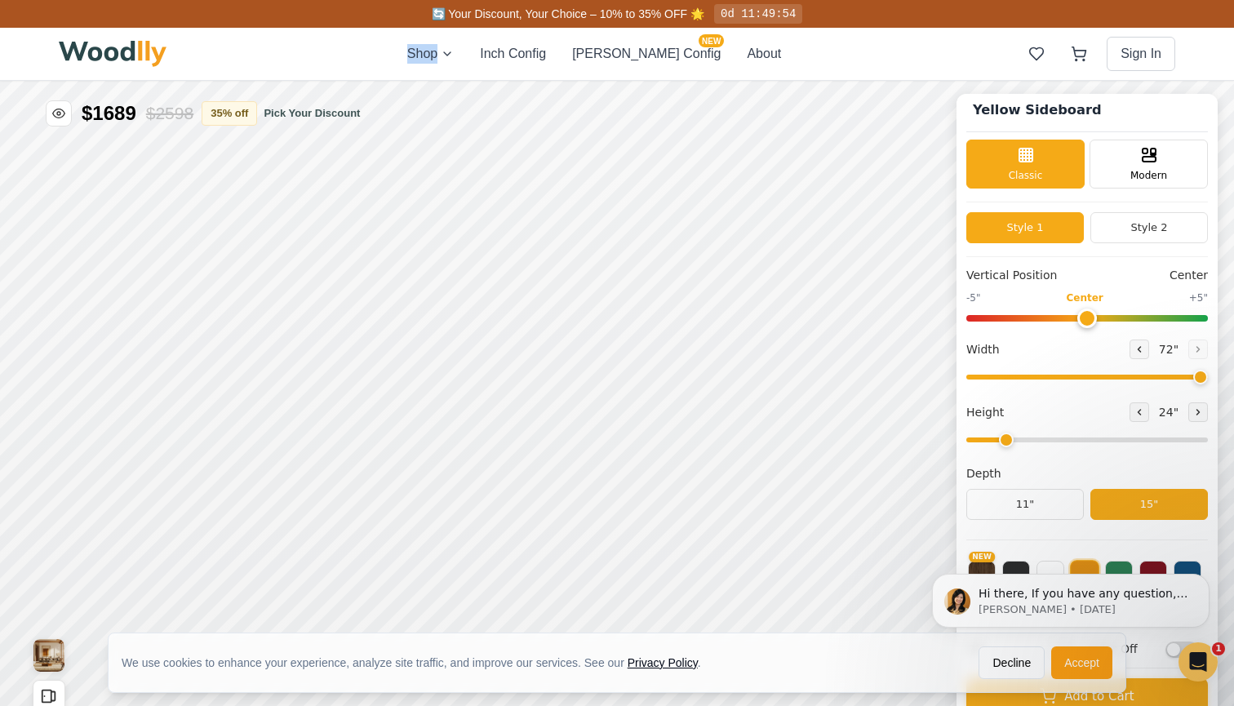
drag, startPoint x: 1124, startPoint y: 313, endPoint x: 1087, endPoint y: 326, distance: 38.7
type input "0"
click at [1087, 322] on input "range" at bounding box center [1087, 318] width 242 height 7
